Goal: Task Accomplishment & Management: Use online tool/utility

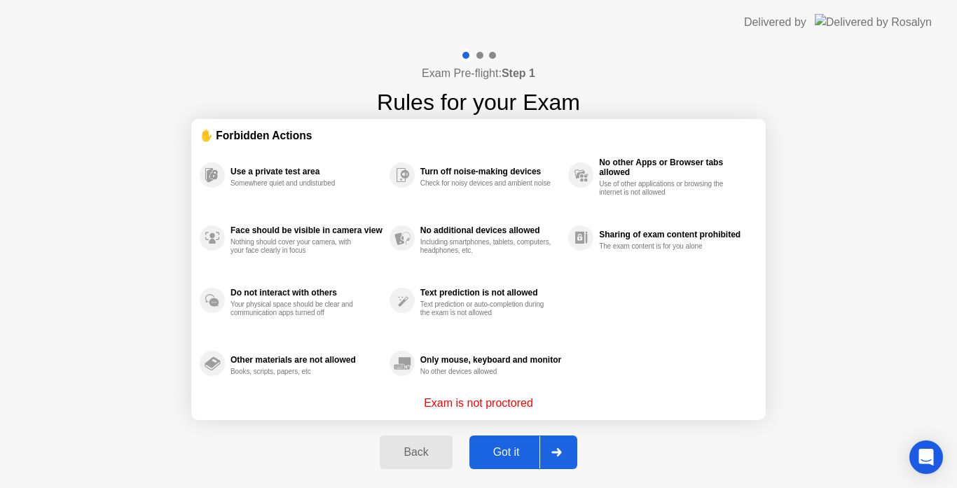
click at [491, 447] on div "Got it" at bounding box center [507, 452] width 66 height 13
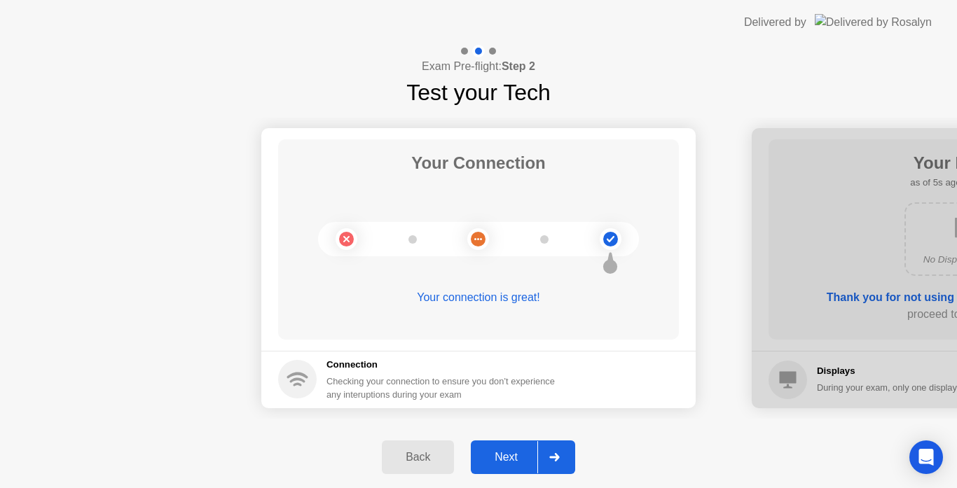
click at [491, 447] on button "Next" at bounding box center [523, 458] width 104 height 34
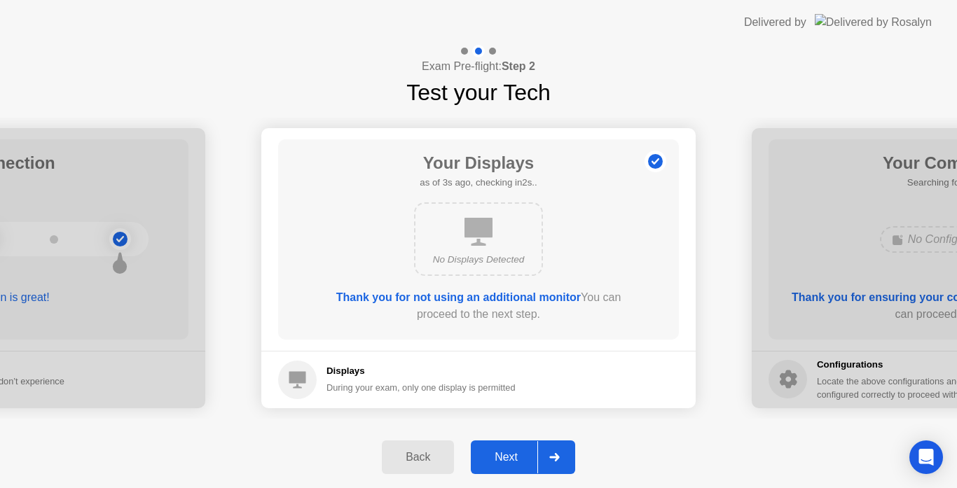
click at [510, 444] on button "Next" at bounding box center [523, 458] width 104 height 34
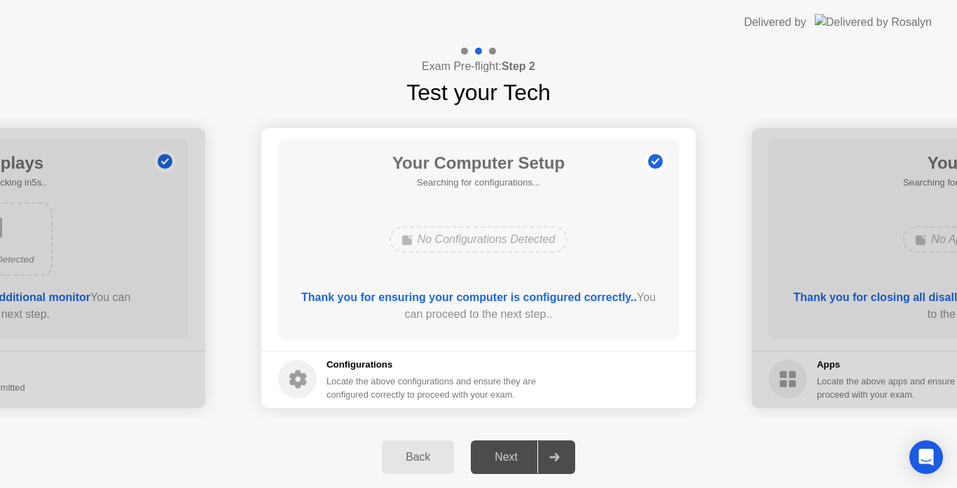
click at [504, 456] on div "Next" at bounding box center [506, 457] width 62 height 13
click at [513, 460] on div "Next" at bounding box center [506, 457] width 62 height 13
click at [496, 176] on h5 "Searching for configurations..." at bounding box center [478, 183] width 172 height 14
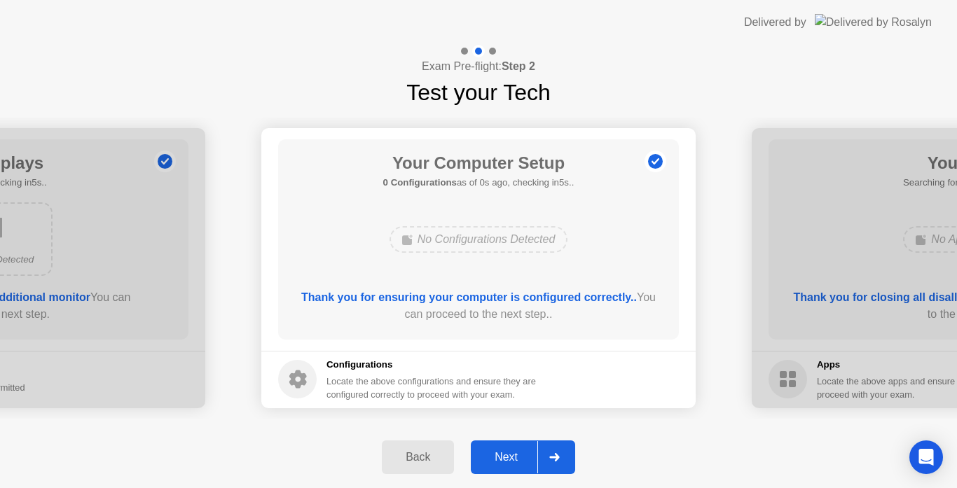
drag, startPoint x: 537, startPoint y: 403, endPoint x: 509, endPoint y: 450, distance: 54.7
click at [509, 450] on div "Exam Pre-flight: Step 2 Test your Tech Your Connection Your connection is great…" at bounding box center [478, 267] width 957 height 444
click at [509, 451] on div "Next" at bounding box center [506, 457] width 62 height 13
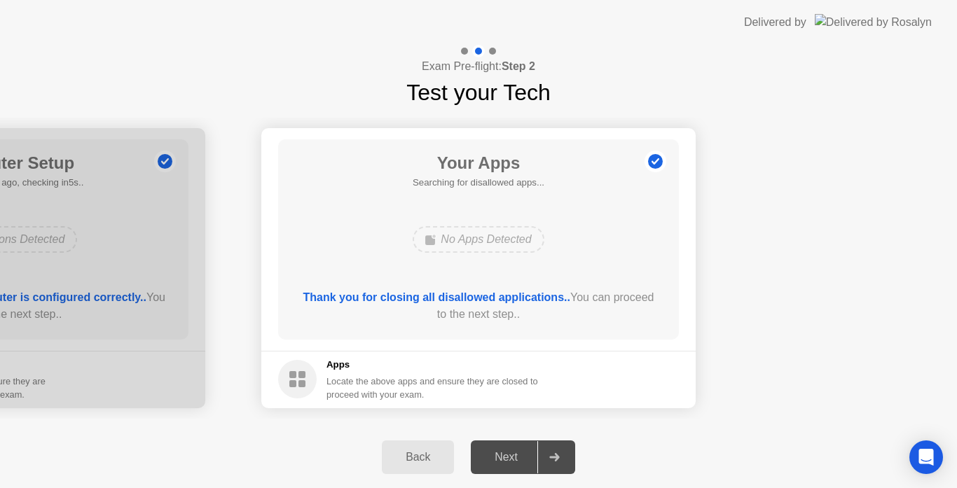
click at [504, 463] on div "Next" at bounding box center [506, 457] width 62 height 13
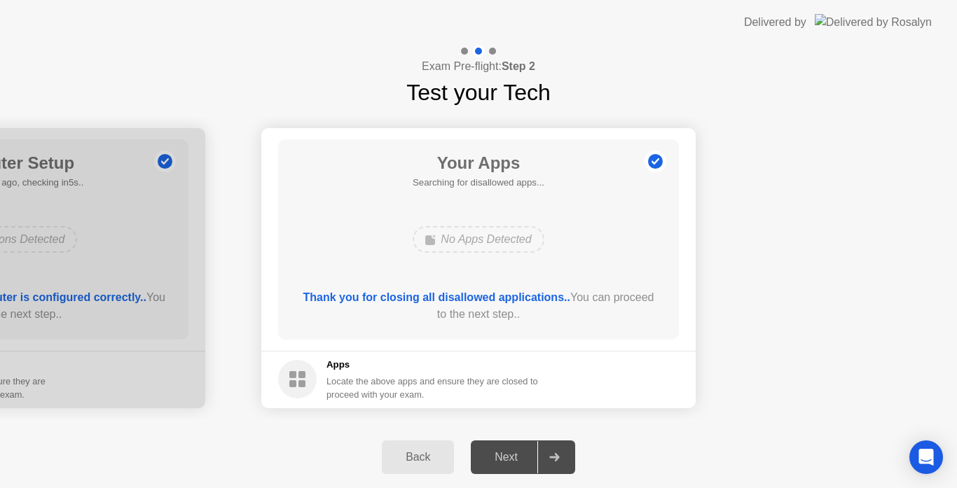
click at [504, 463] on div "Next" at bounding box center [506, 457] width 62 height 13
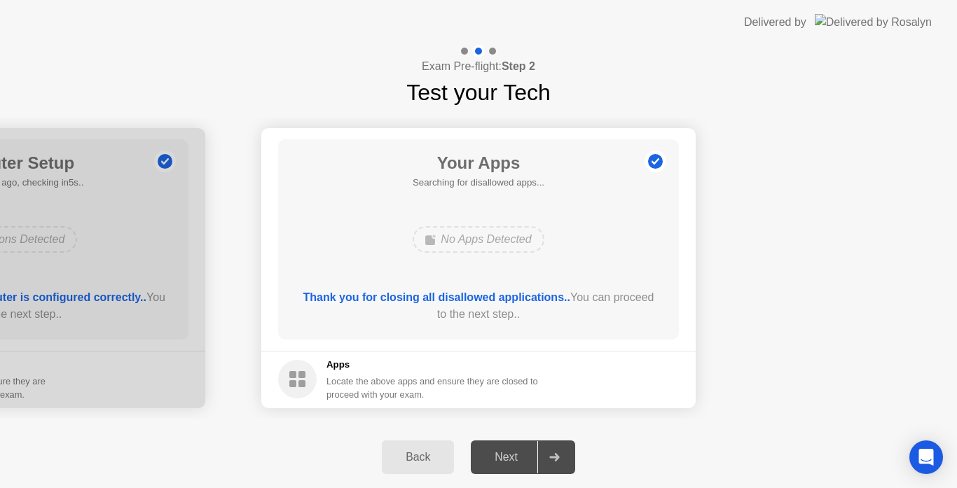
click at [504, 463] on div "Next" at bounding box center [506, 457] width 62 height 13
click at [493, 463] on div "Next" at bounding box center [506, 457] width 62 height 13
click at [500, 451] on div "Next" at bounding box center [506, 457] width 62 height 13
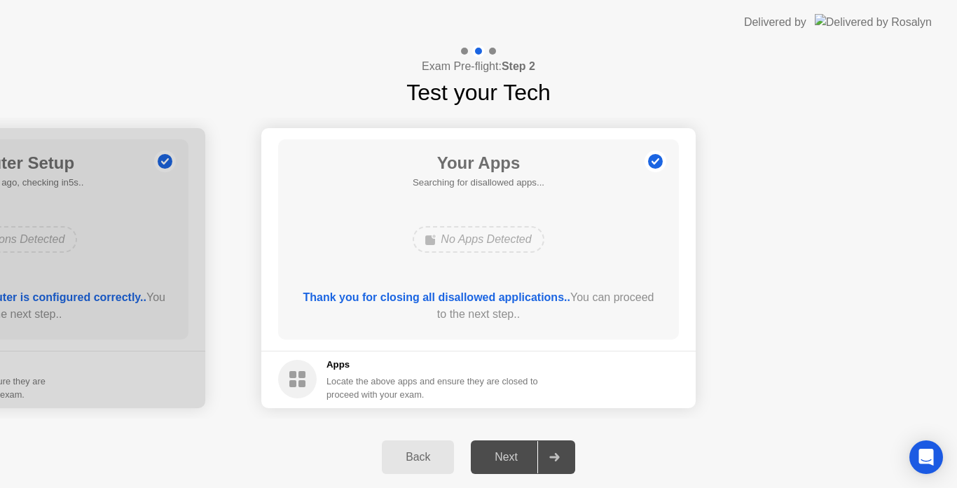
click at [500, 451] on div "Next" at bounding box center [506, 457] width 62 height 13
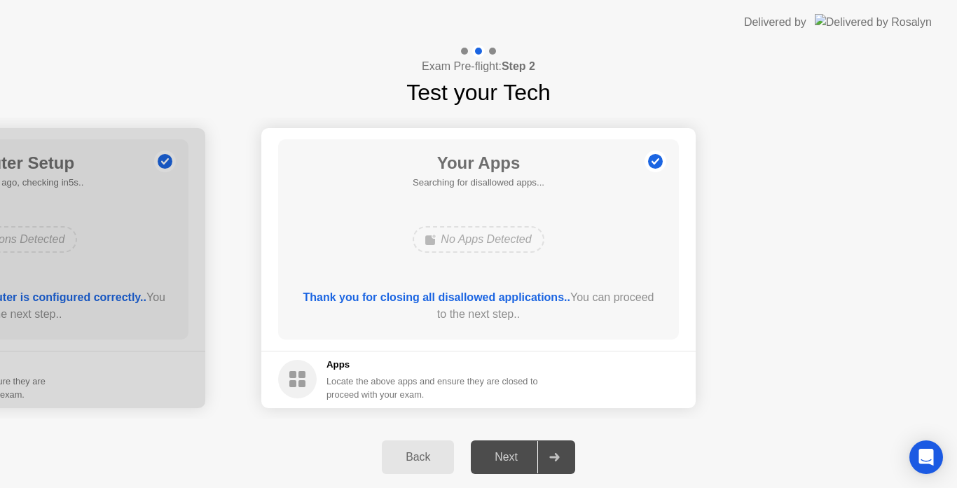
drag, startPoint x: 500, startPoint y: 449, endPoint x: 512, endPoint y: 458, distance: 14.4
click at [512, 458] on div "Next" at bounding box center [506, 457] width 62 height 13
click at [505, 458] on div "Next" at bounding box center [506, 457] width 62 height 13
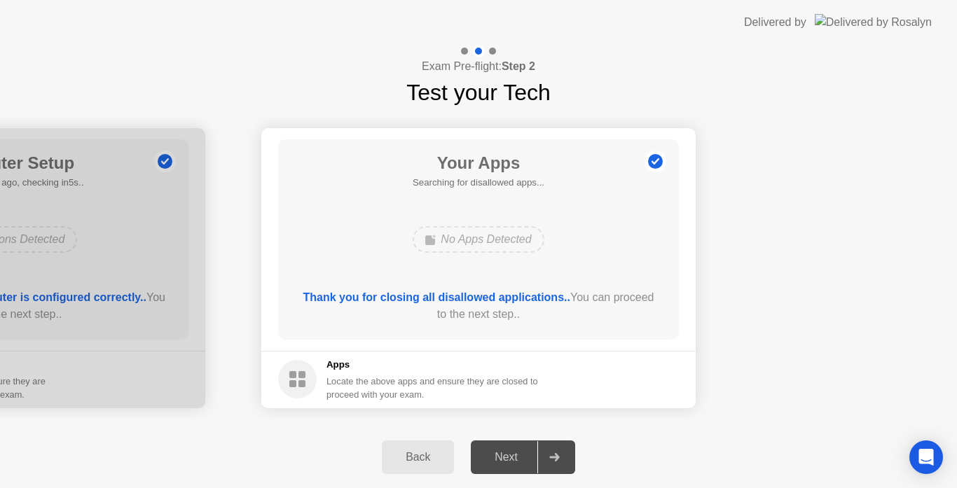
click at [505, 458] on div "Next" at bounding box center [506, 457] width 62 height 13
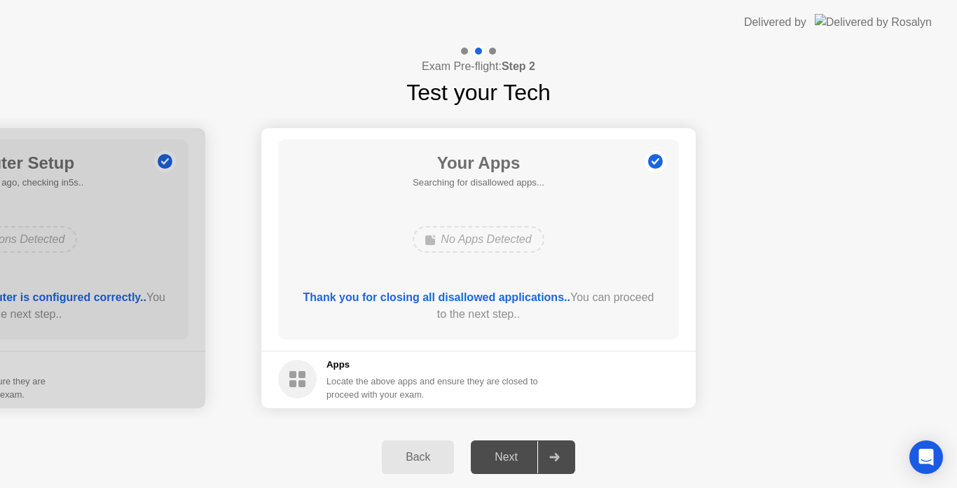
click at [505, 458] on div "Next" at bounding box center [506, 457] width 62 height 13
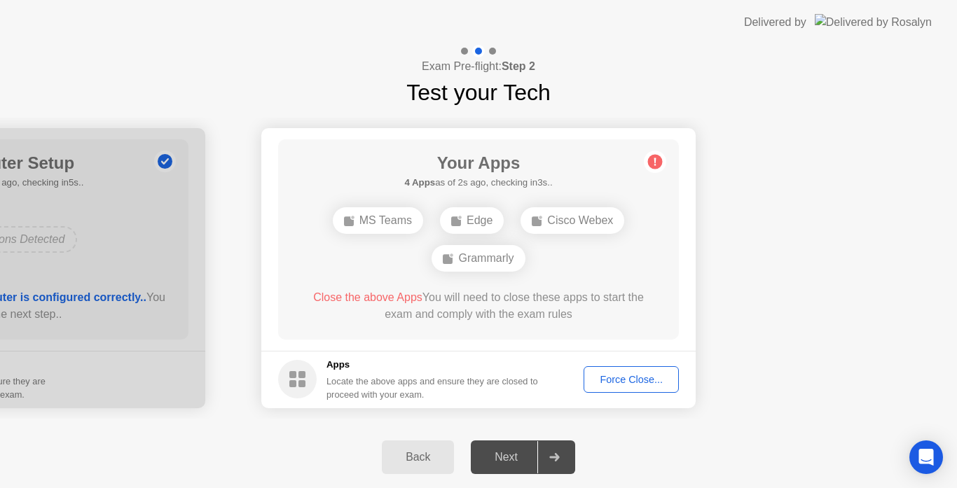
click at [608, 378] on div "Force Close..." at bounding box center [631, 379] width 85 height 11
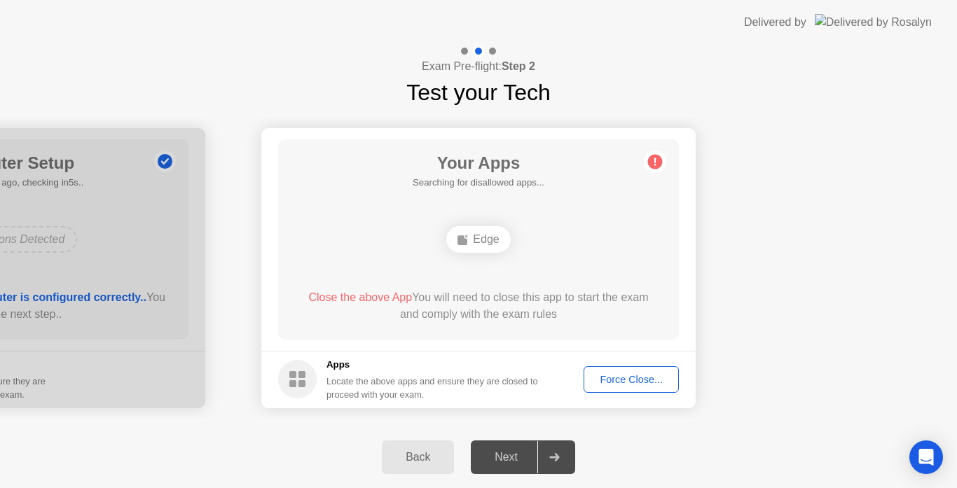
click at [649, 377] on div "Force Close..." at bounding box center [631, 379] width 85 height 11
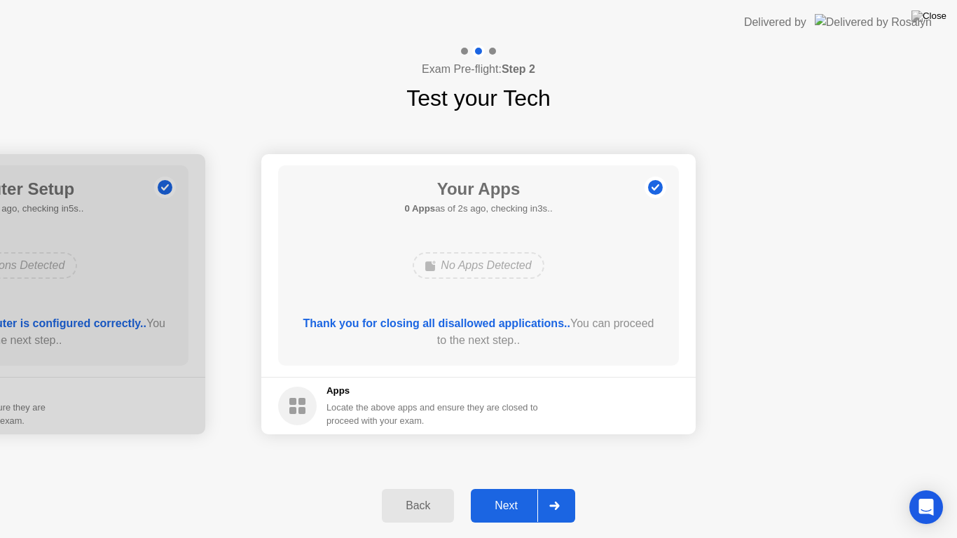
click at [501, 488] on button "Next" at bounding box center [523, 506] width 104 height 34
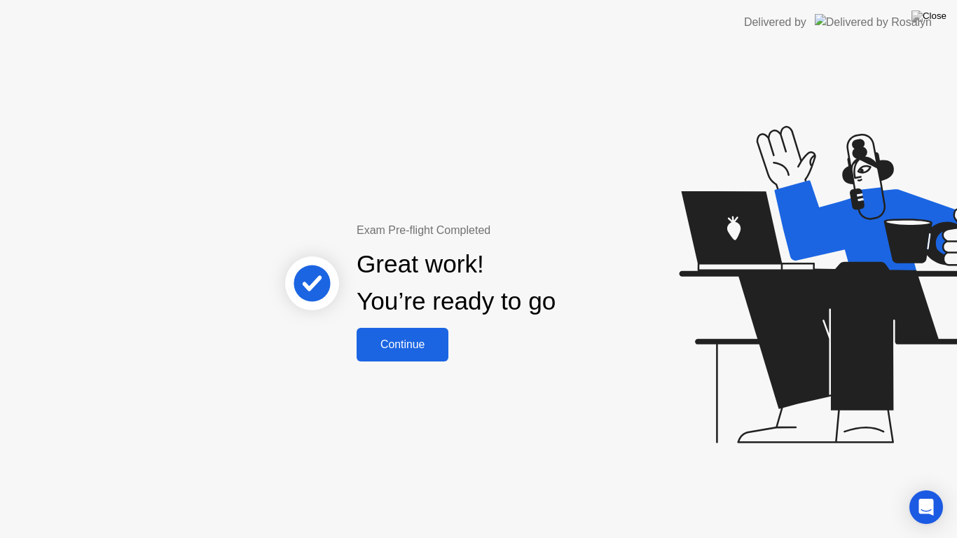
click at [397, 358] on button "Continue" at bounding box center [403, 345] width 92 height 34
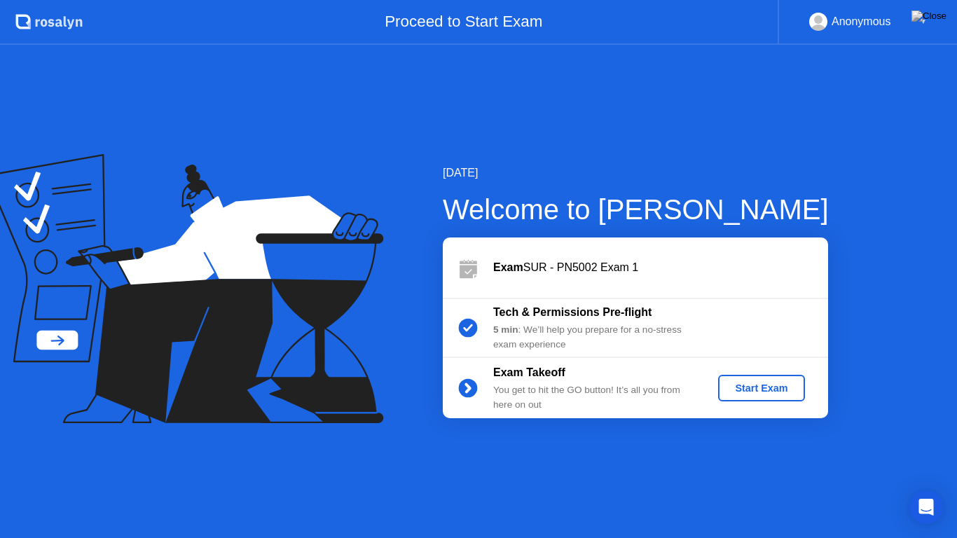
click at [774, 387] on div "Start Exam" at bounding box center [761, 388] width 75 height 11
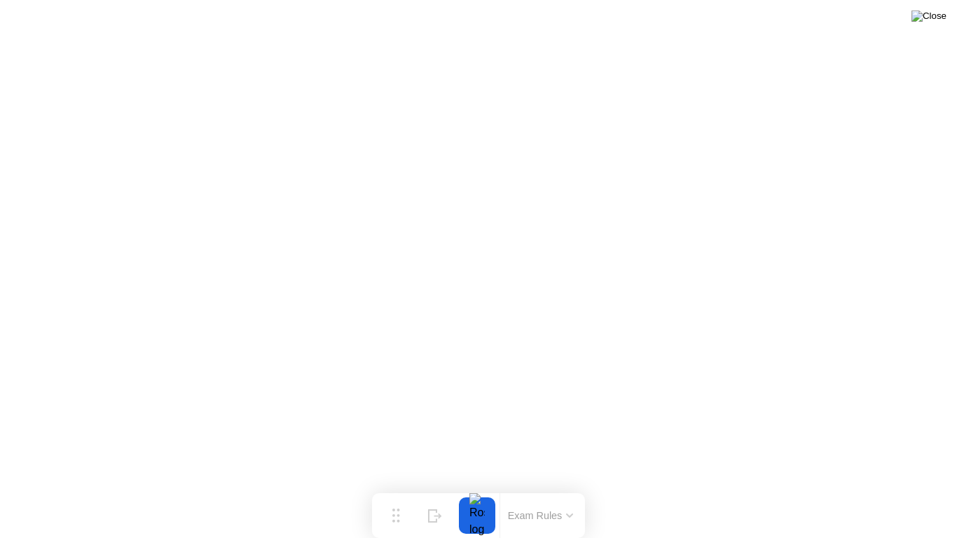
click at [943, 21] on img at bounding box center [929, 16] width 35 height 11
click at [937, 20] on img at bounding box center [929, 16] width 35 height 11
